Goal: Task Accomplishment & Management: Complete application form

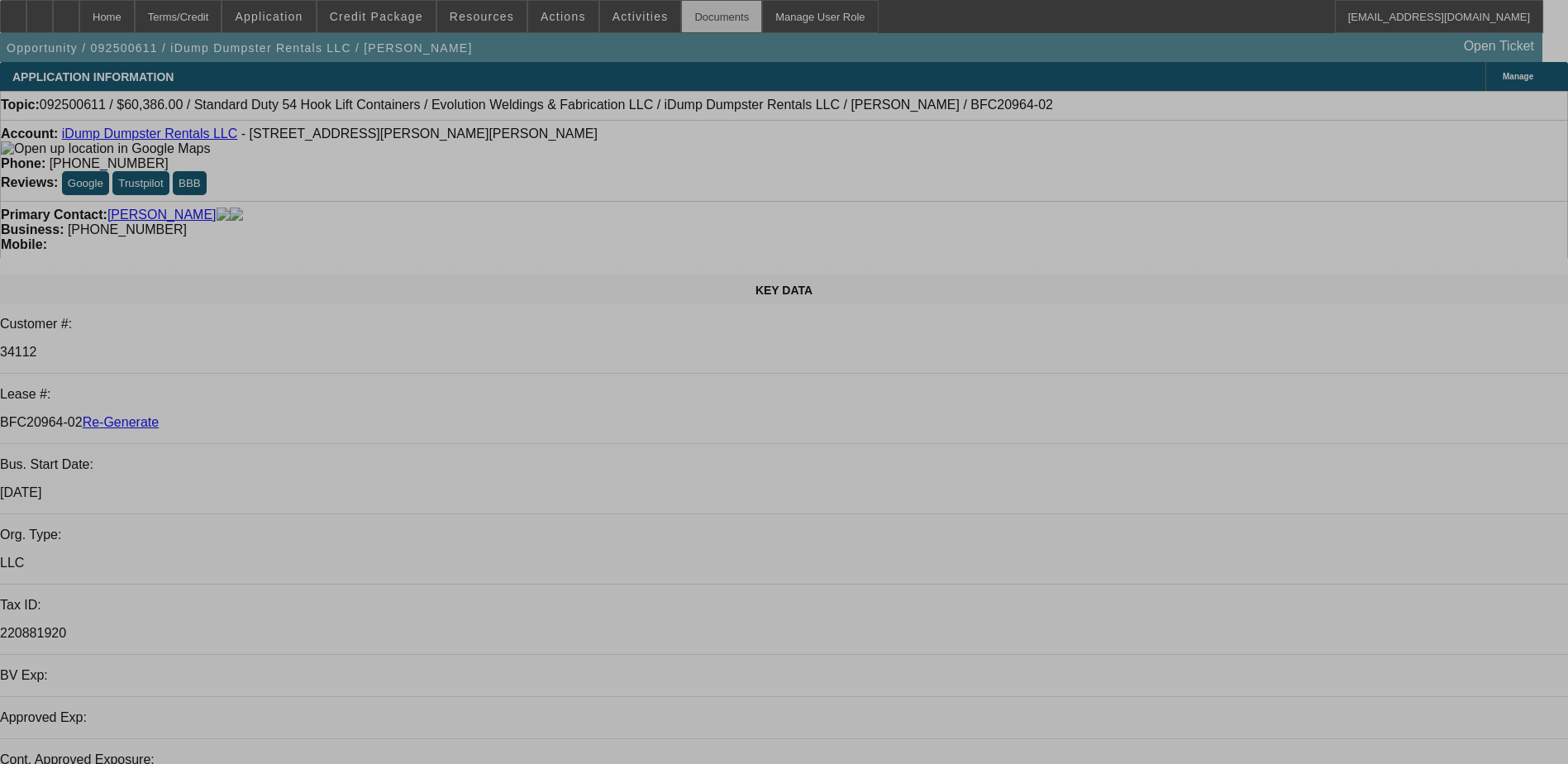
select select "0"
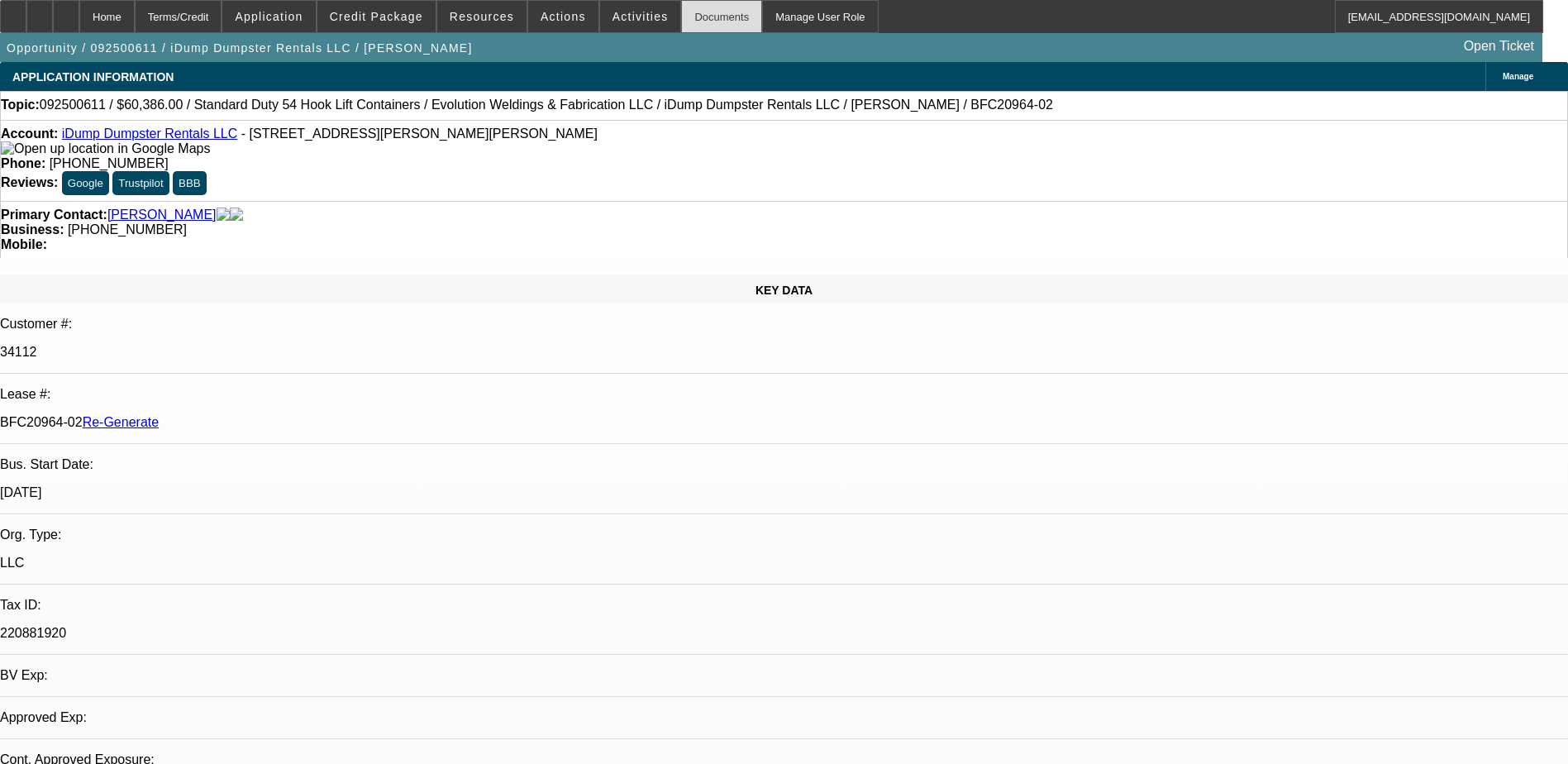
select select "0"
select select "1"
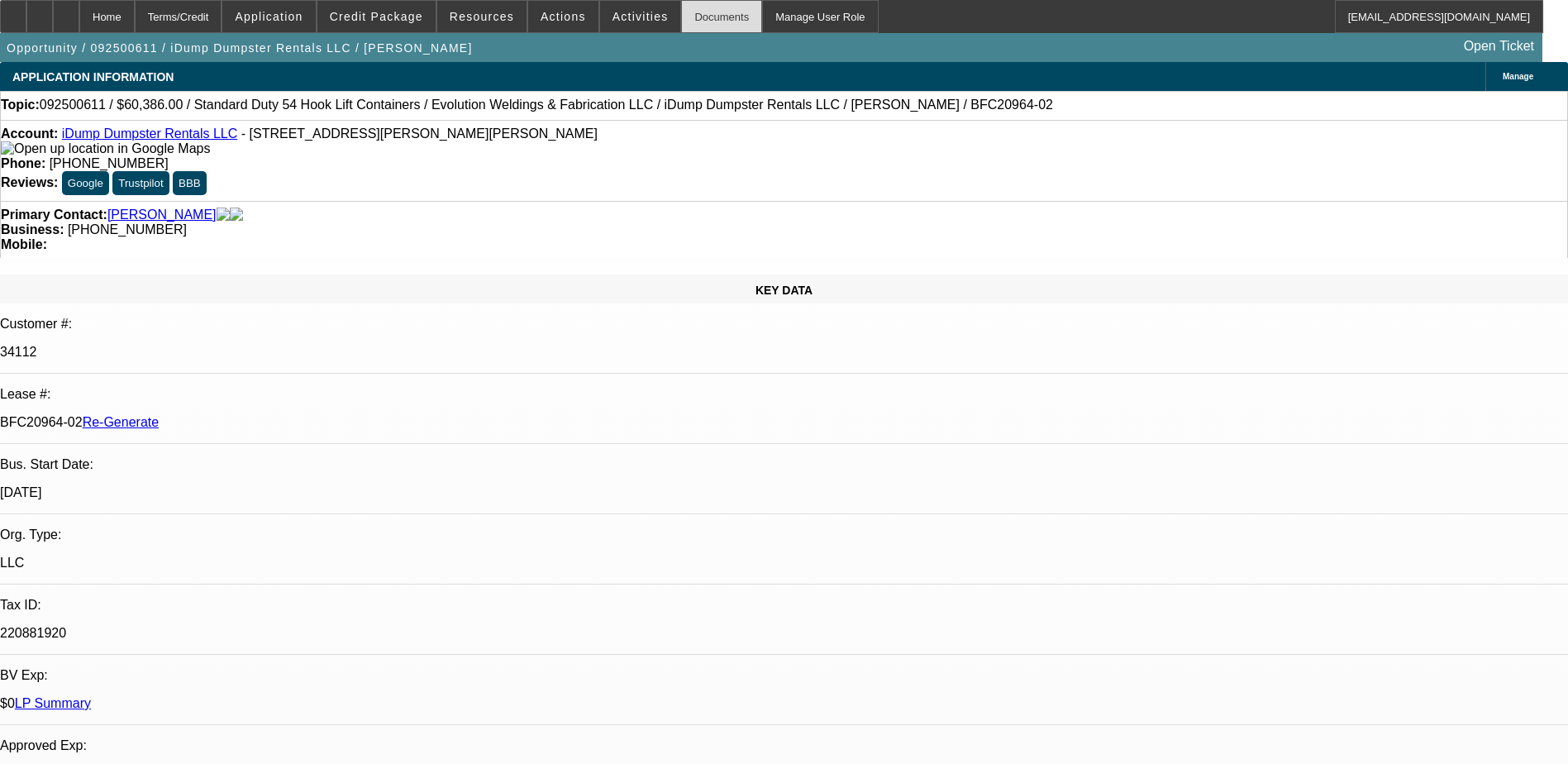
select select "6"
select select "1"
select select "6"
click at [701, 20] on div "Documents" at bounding box center [721, 16] width 81 height 33
